Goal: Transaction & Acquisition: Purchase product/service

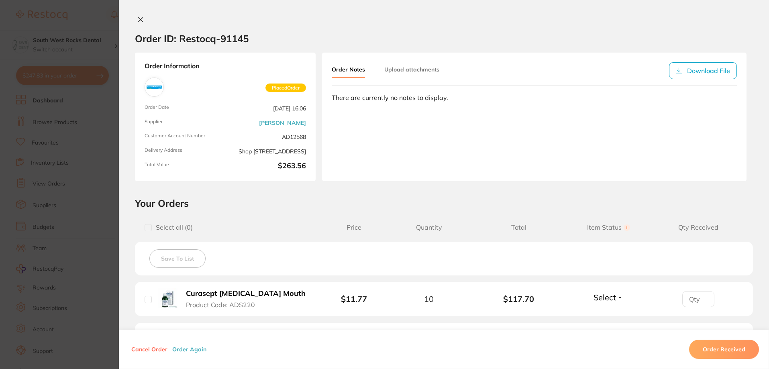
click at [140, 20] on icon at bounding box center [140, 19] width 6 height 6
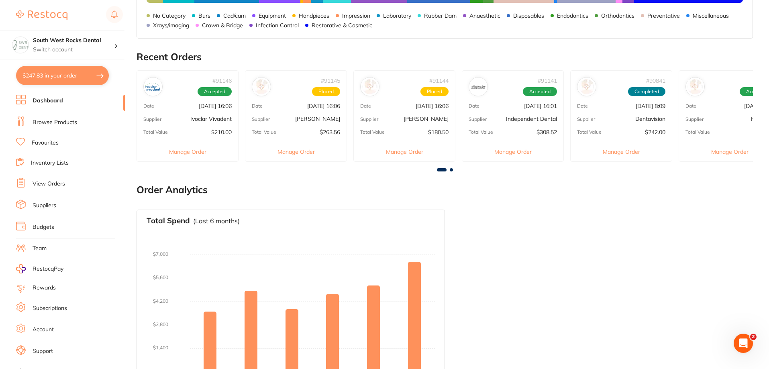
scroll to position [201, 0]
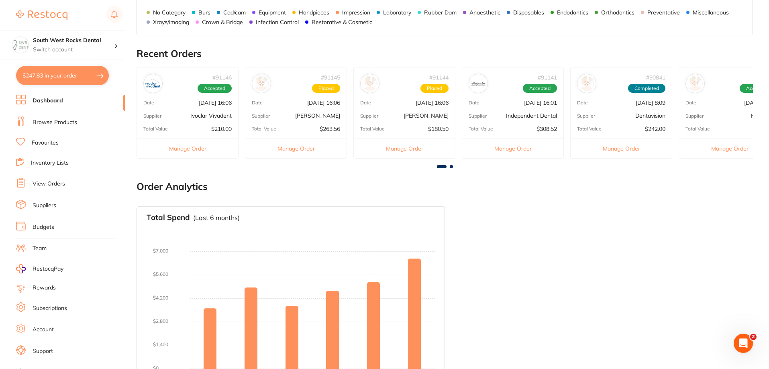
click at [208, 118] on p "Ivoclar Vivadent" at bounding box center [210, 115] width 41 height 6
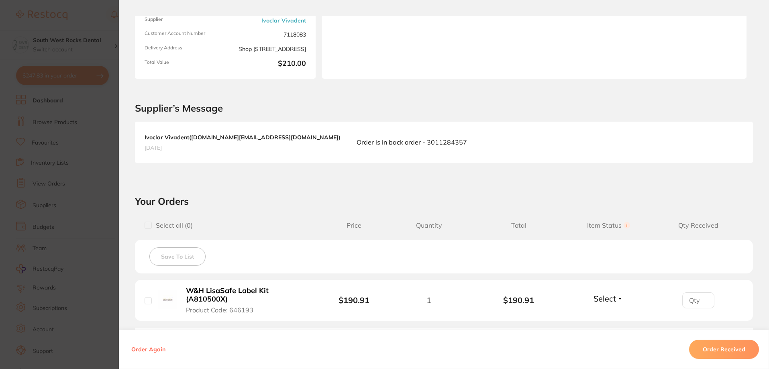
scroll to position [0, 0]
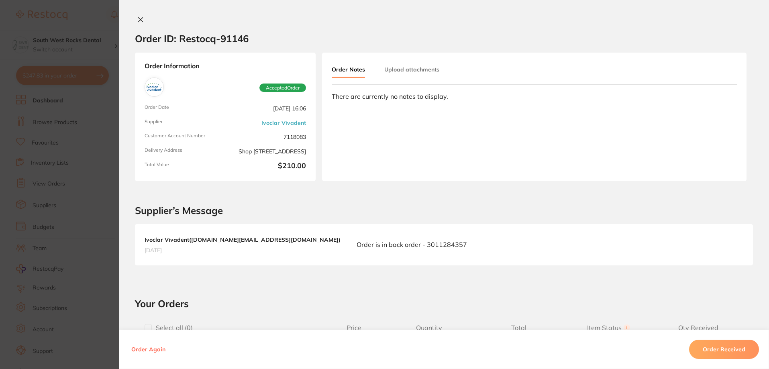
click at [142, 16] on button at bounding box center [140, 20] width 11 height 8
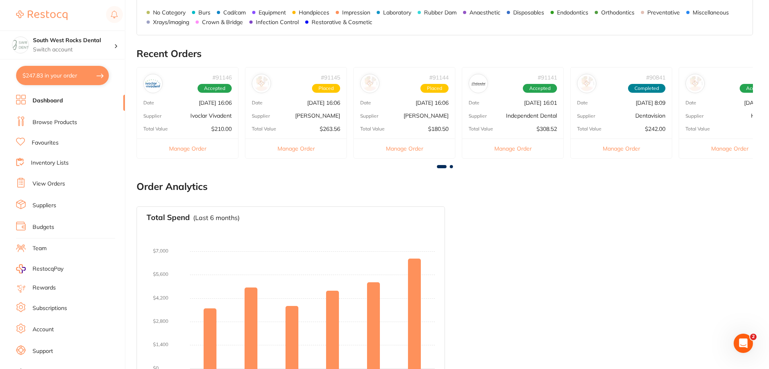
click at [524, 116] on p "Independent Dental" at bounding box center [531, 115] width 51 height 6
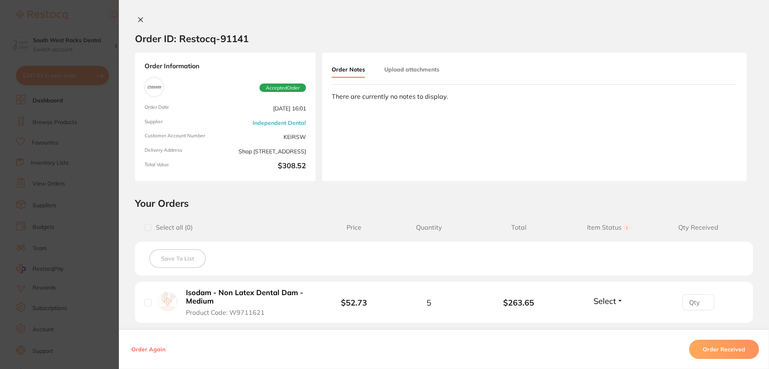
click at [137, 20] on icon at bounding box center [140, 19] width 6 height 6
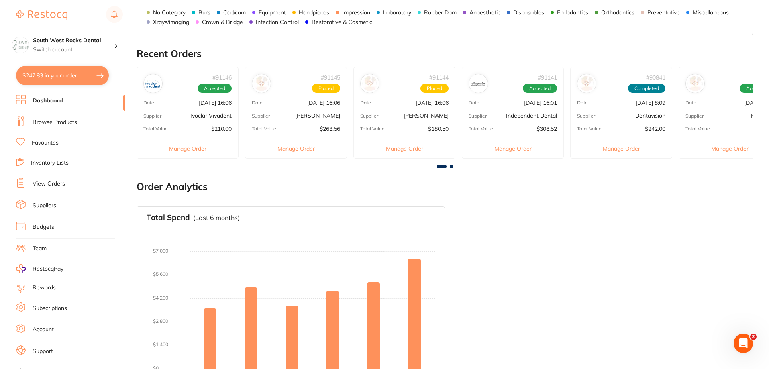
click at [744, 102] on p "[DATE] 8:09" at bounding box center [759, 103] width 30 height 6
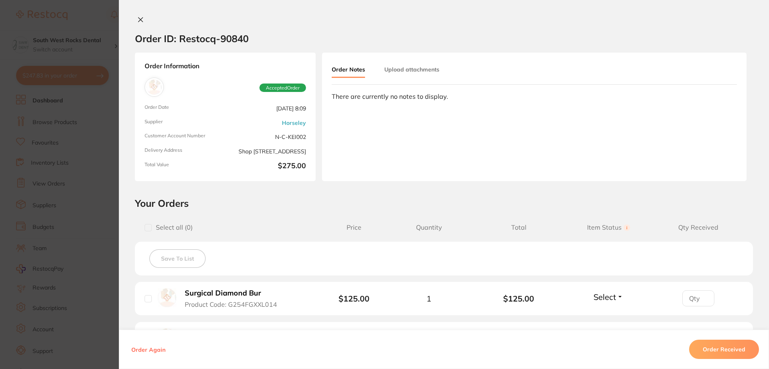
click at [140, 20] on icon at bounding box center [140, 19] width 6 height 6
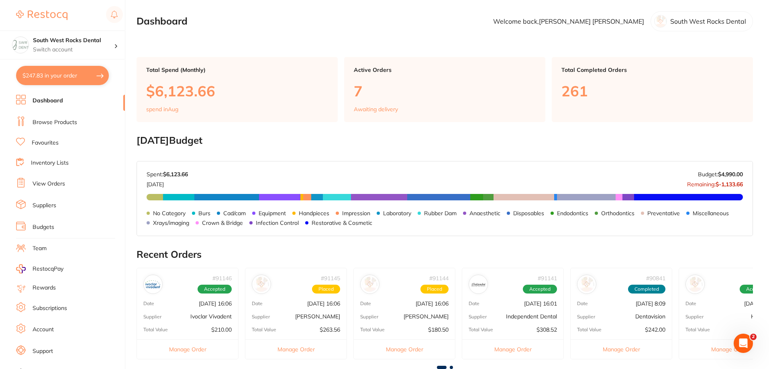
click at [66, 121] on link "Browse Products" at bounding box center [55, 122] width 45 height 8
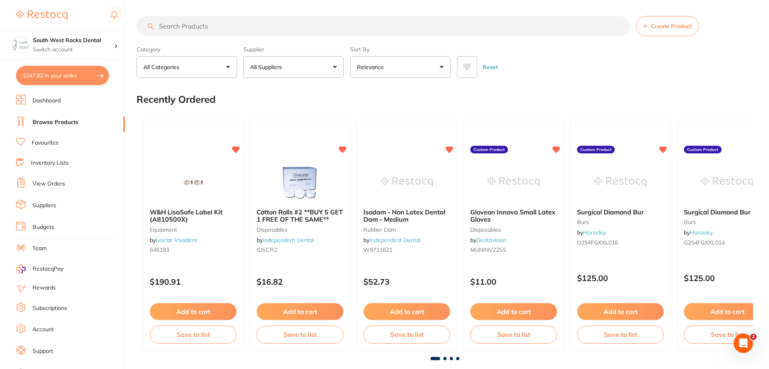
click at [253, 24] on input "search" at bounding box center [383, 26] width 493 height 20
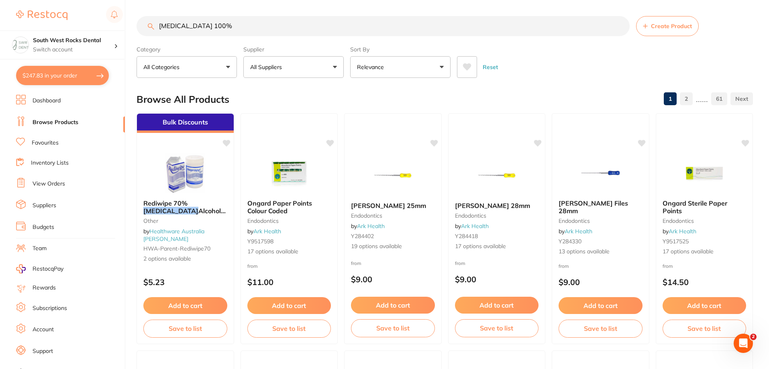
click at [186, 22] on input "[MEDICAL_DATA] 100%" at bounding box center [383, 26] width 493 height 20
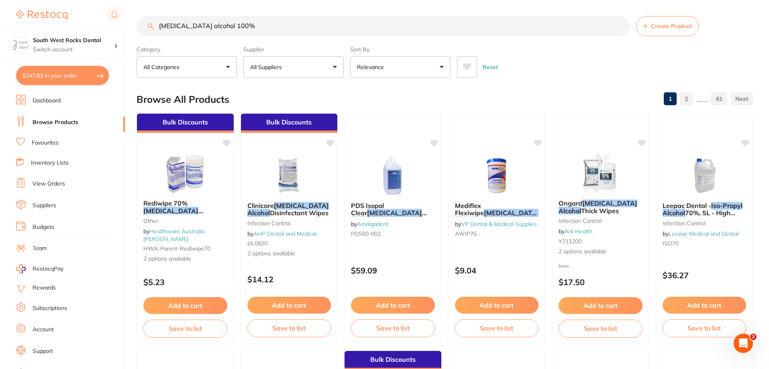
type input "[MEDICAL_DATA] alcohol 100%"
click at [337, 64] on button "All Suppliers" at bounding box center [293, 67] width 100 height 22
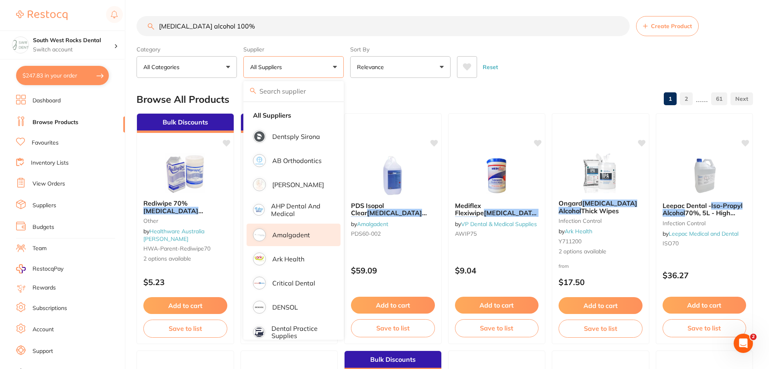
click at [299, 237] on p "Amalgadent" at bounding box center [291, 234] width 38 height 7
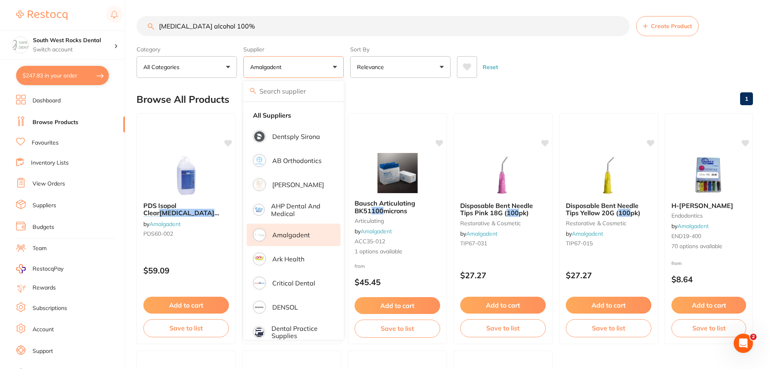
click at [420, 96] on div "Browse All Products 1" at bounding box center [445, 99] width 616 height 27
